Goal: Information Seeking & Learning: Learn about a topic

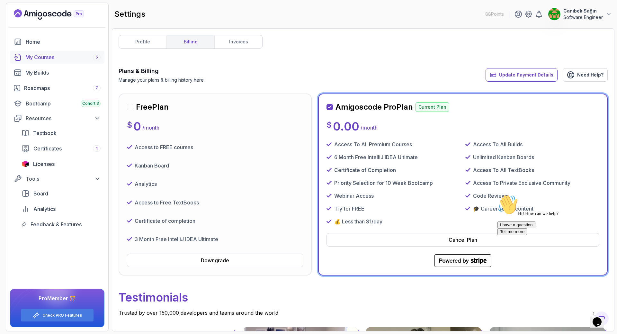
click at [39, 54] on div "My Courses 5" at bounding box center [62, 57] width 75 height 8
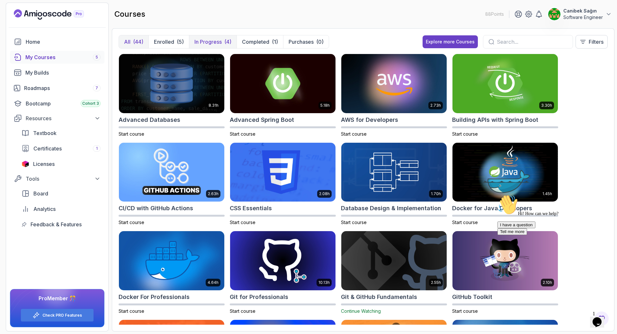
click at [223, 40] on button "In Progress (4)" at bounding box center [213, 41] width 48 height 13
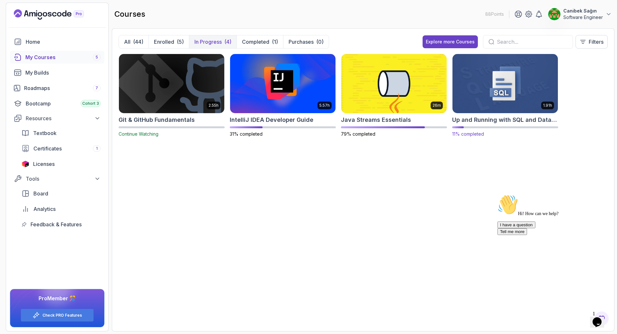
click at [513, 85] on img at bounding box center [505, 83] width 110 height 62
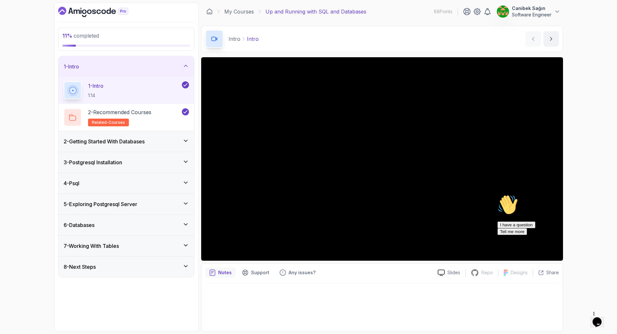
click at [135, 139] on h3 "2 - Getting Started With Databases" at bounding box center [104, 141] width 81 height 8
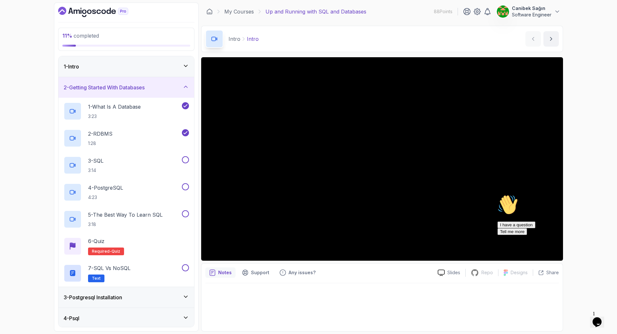
click at [133, 73] on div "1 - Intro" at bounding box center [126, 66] width 136 height 21
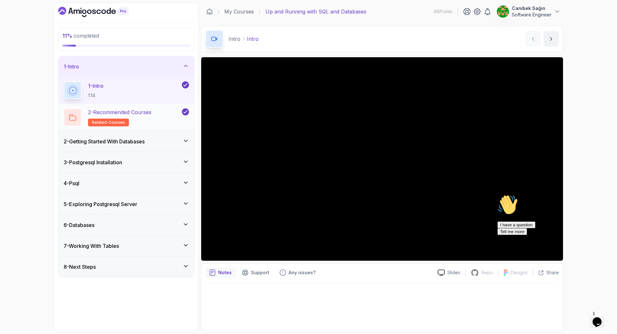
click at [134, 112] on p "2 - Recommended Courses" at bounding box center [119, 112] width 63 height 8
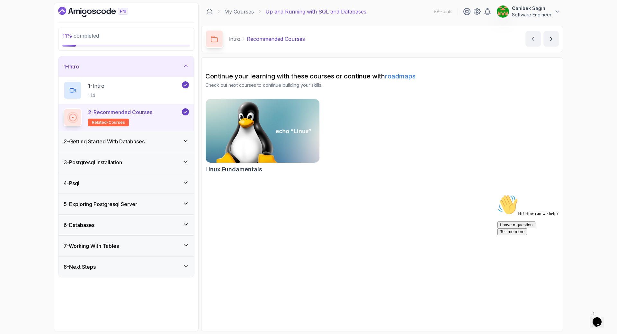
click at [144, 140] on h3 "2 - Getting Started With Databases" at bounding box center [104, 141] width 81 height 8
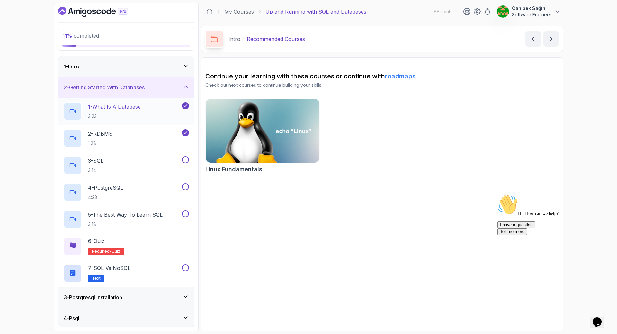
click at [133, 109] on p "1 - What Is A Database" at bounding box center [114, 107] width 53 height 8
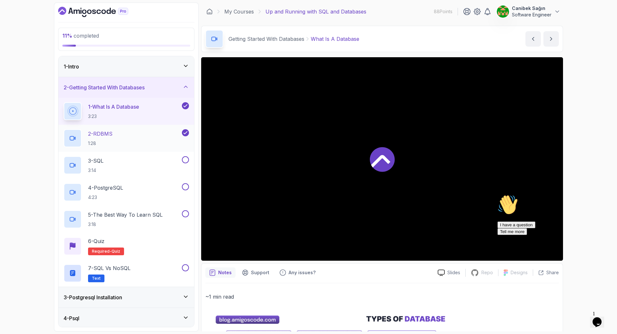
click at [128, 134] on div "2 - RDBMS 1:28" at bounding box center [122, 138] width 117 height 18
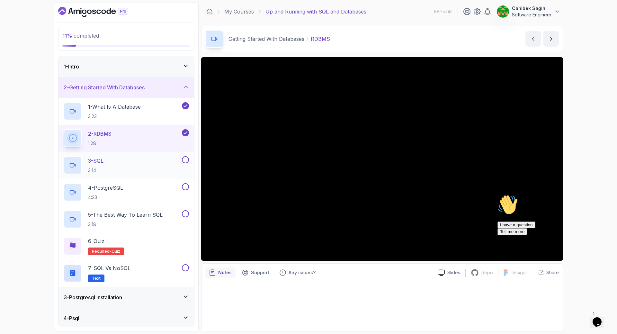
click at [127, 161] on div "3 - SQL 3:14" at bounding box center [122, 165] width 117 height 18
